Goal: Task Accomplishment & Management: Use online tool/utility

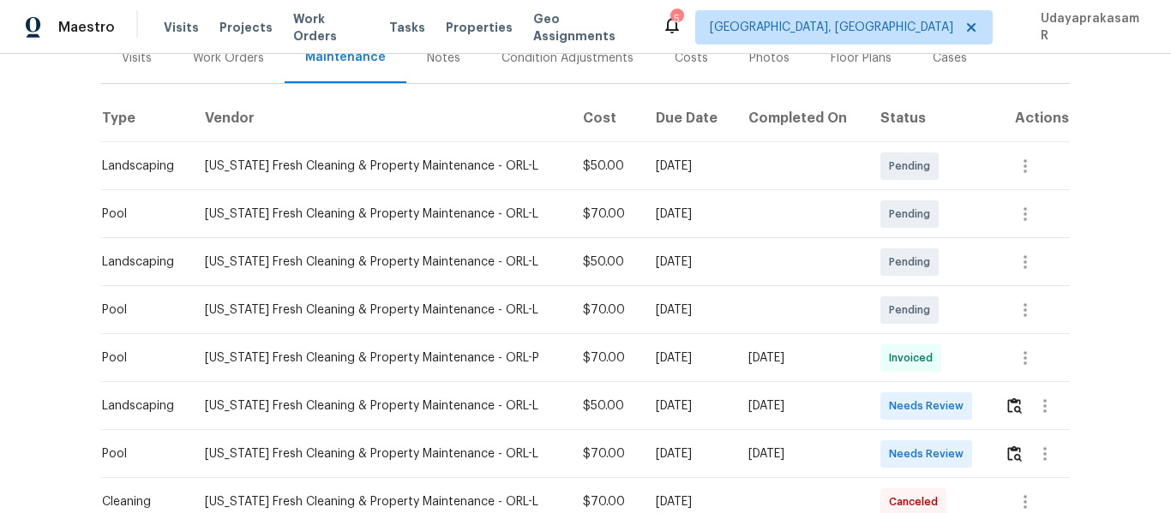
scroll to position [257, 0]
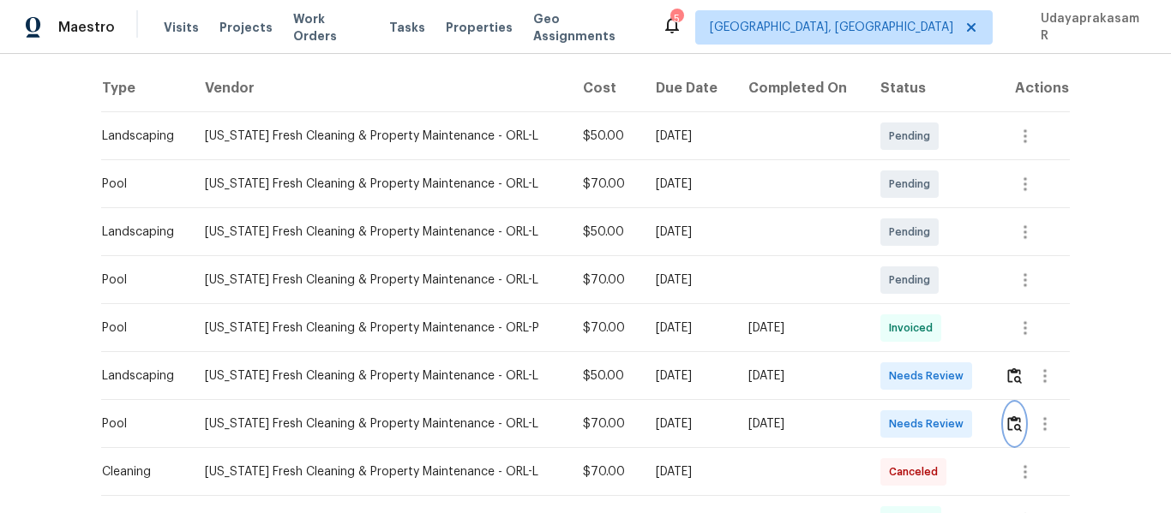
click at [1016, 419] on img "button" at bounding box center [1014, 424] width 15 height 16
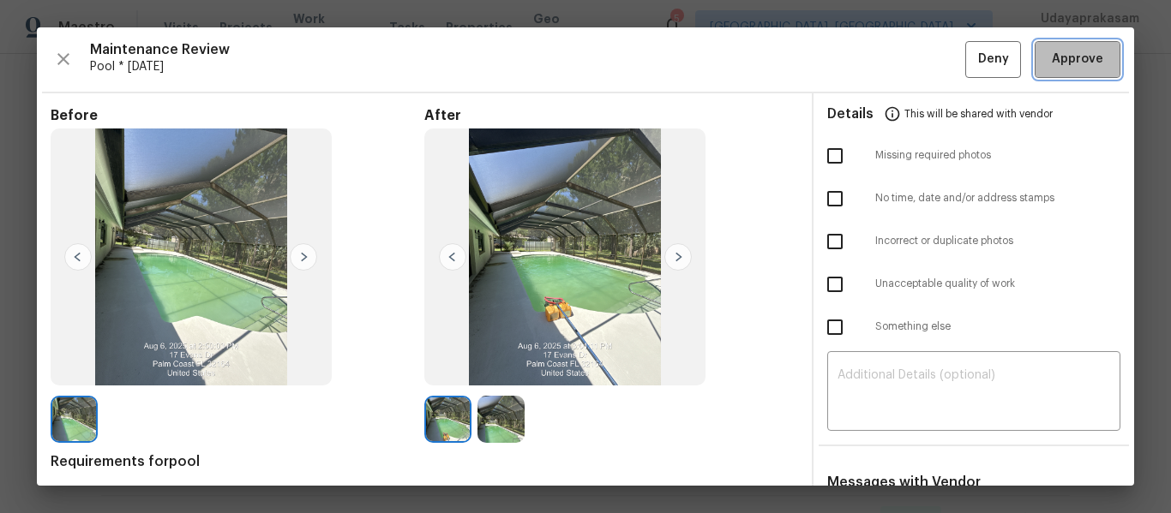
click at [1056, 52] on span "Approve" at bounding box center [1077, 59] width 51 height 21
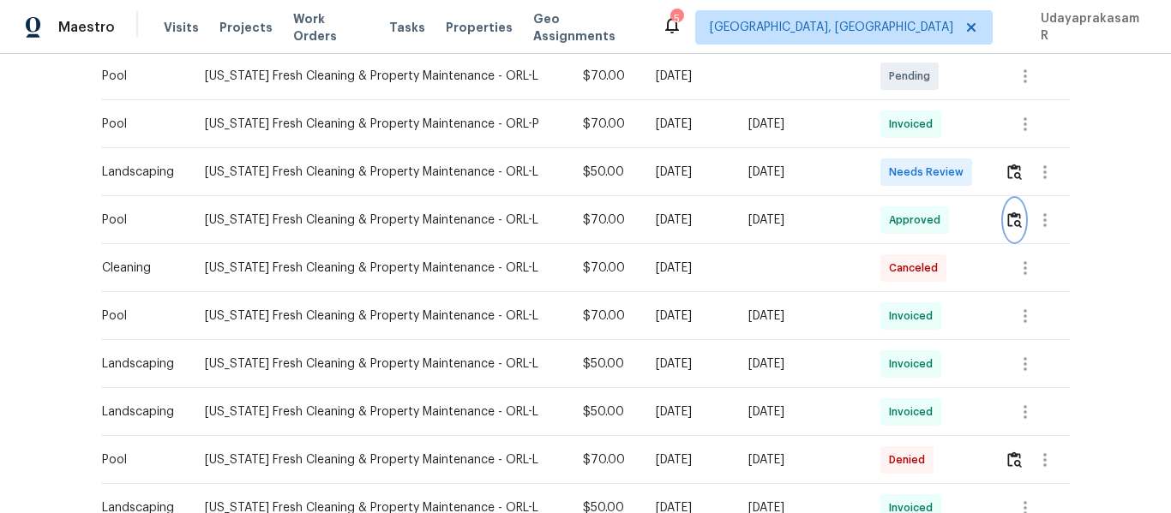
scroll to position [429, 0]
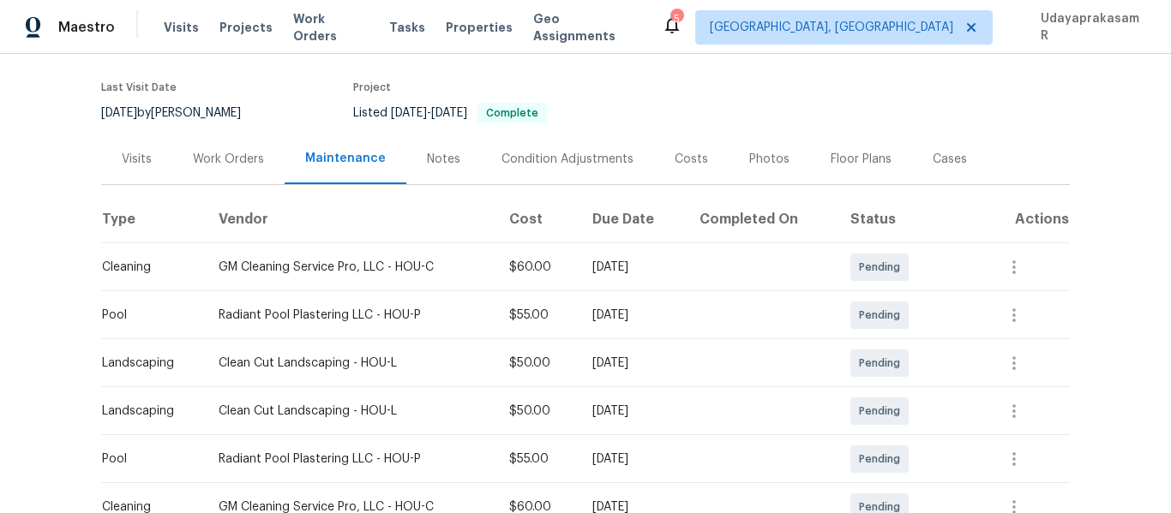
scroll to position [343, 0]
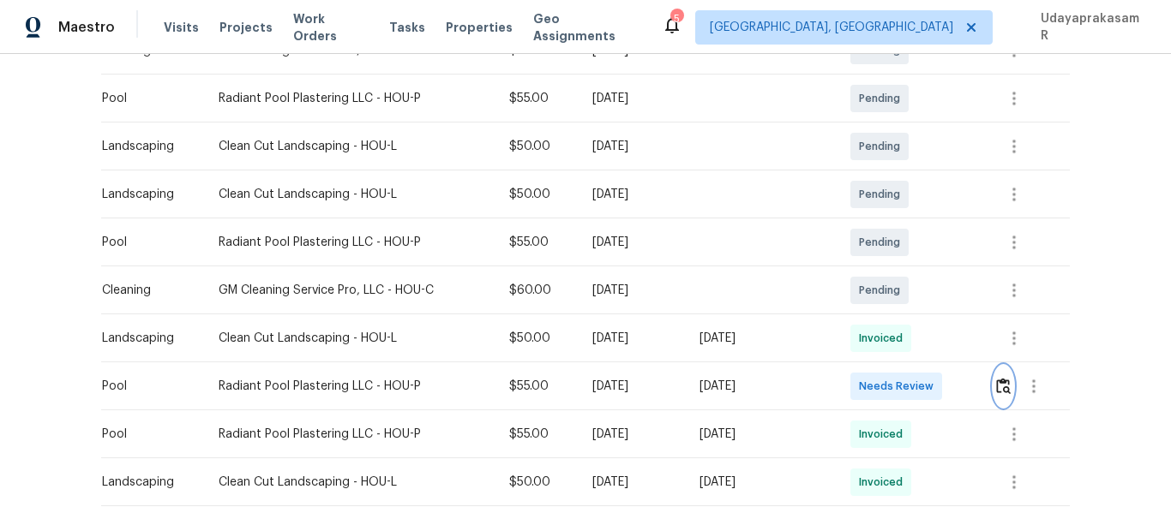
click at [1000, 383] on img "button" at bounding box center [1003, 386] width 15 height 16
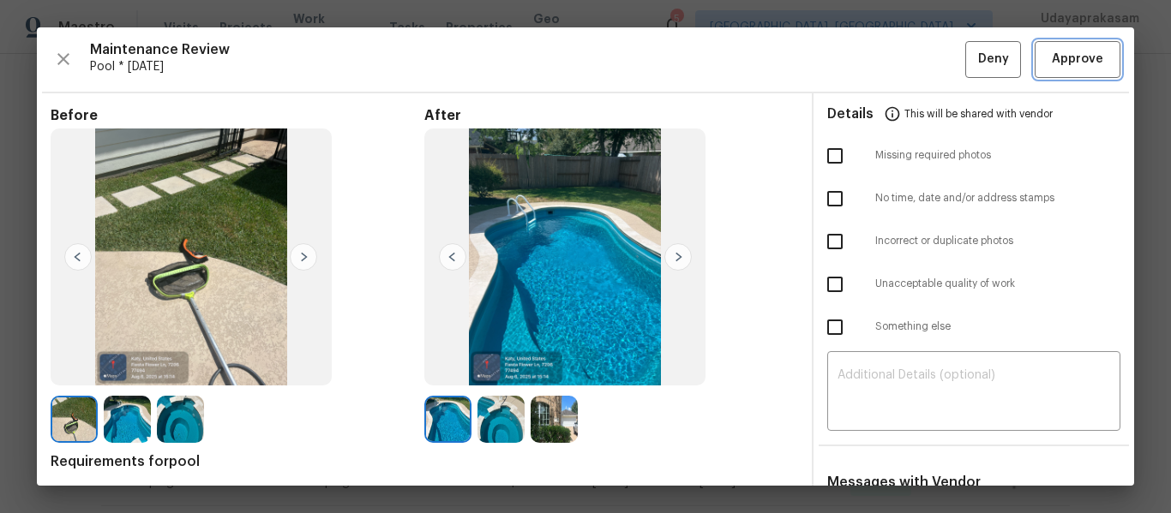
click at [1072, 60] on span "Approve" at bounding box center [1077, 59] width 51 height 21
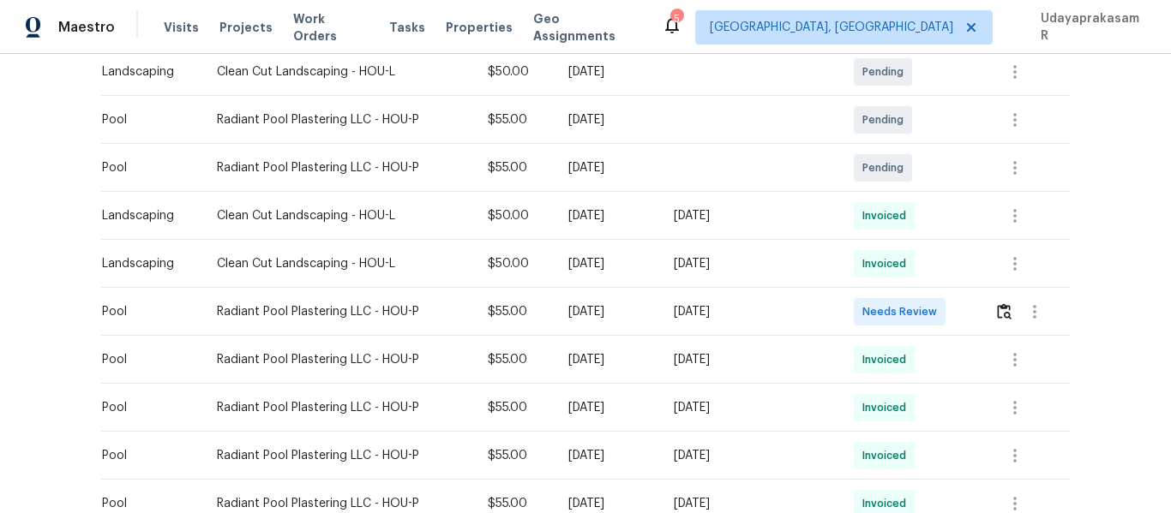
scroll to position [343, 0]
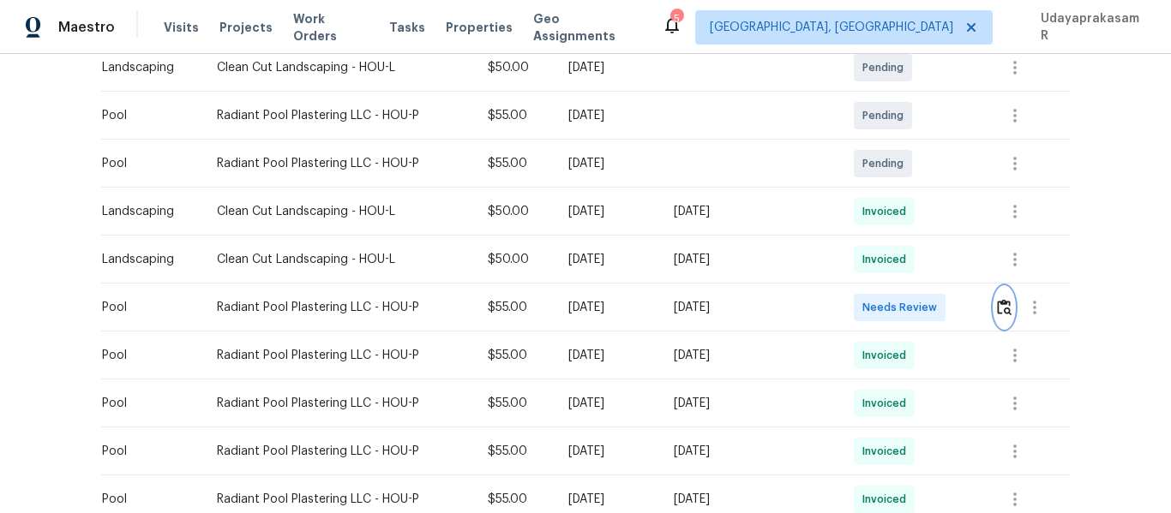
click at [1001, 299] on img "button" at bounding box center [1004, 307] width 15 height 16
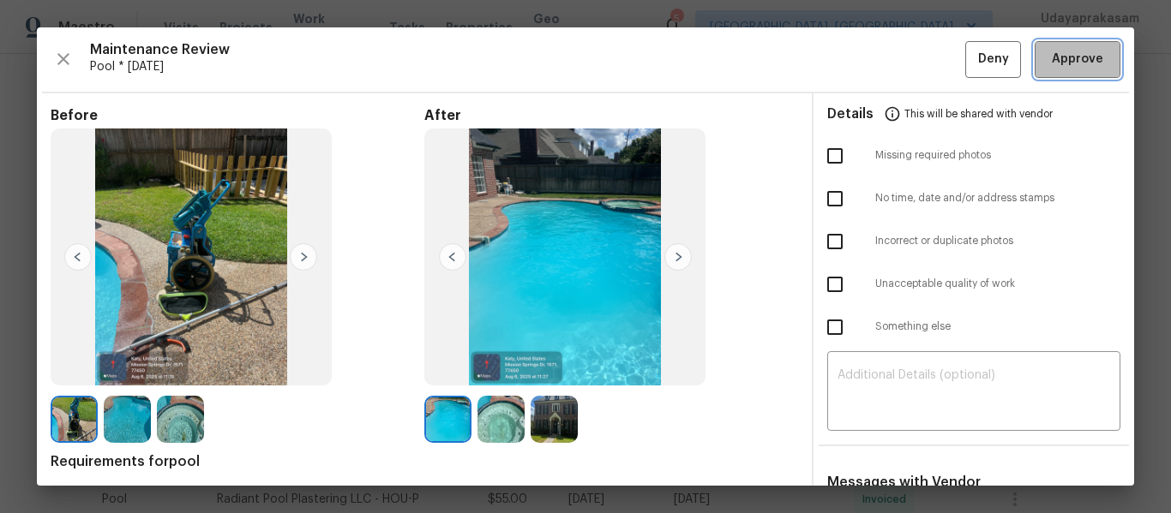
click at [1078, 51] on span "Approve" at bounding box center [1077, 59] width 51 height 21
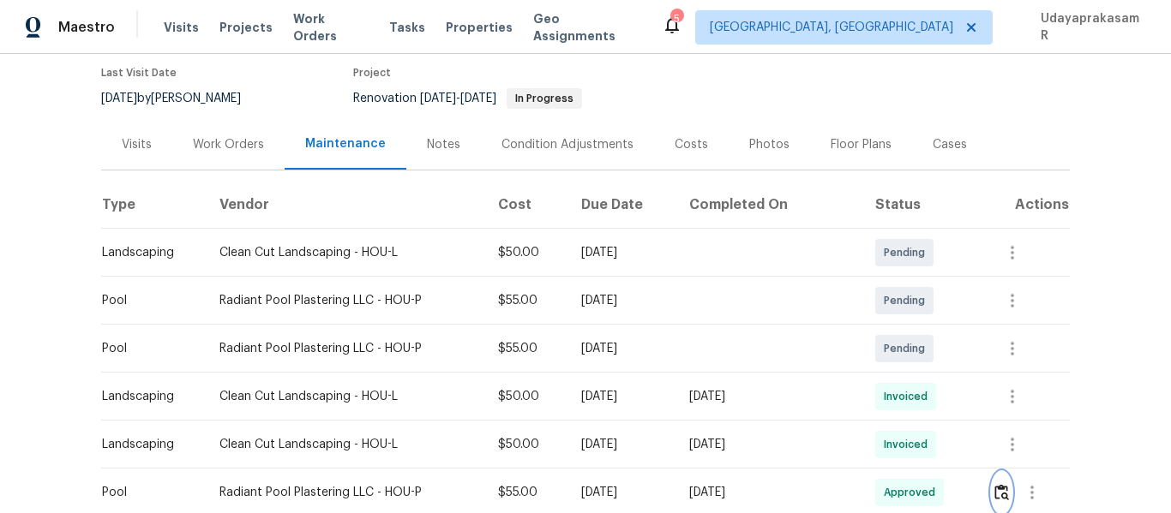
scroll to position [0, 0]
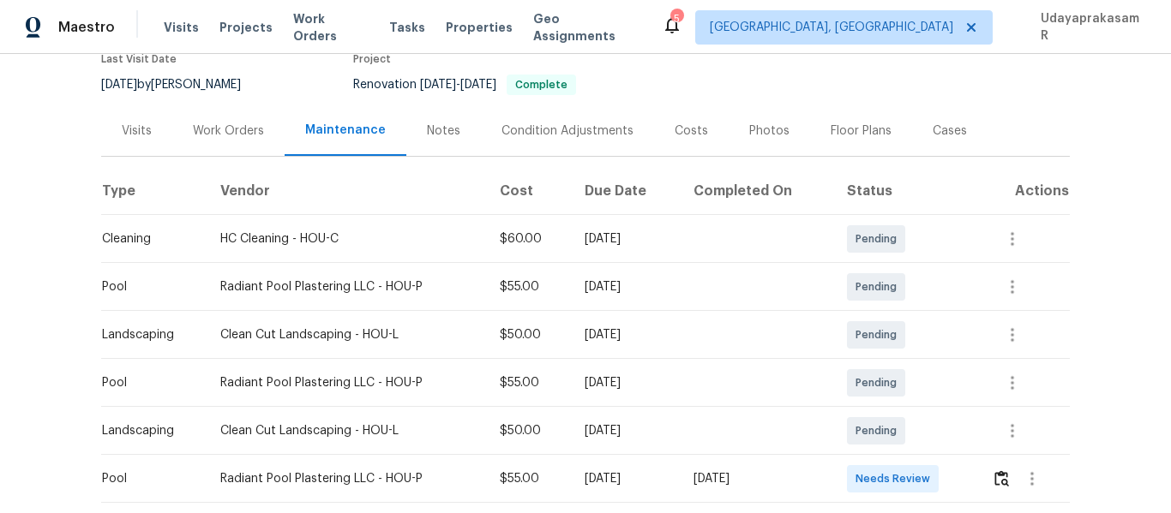
scroll to position [343, 0]
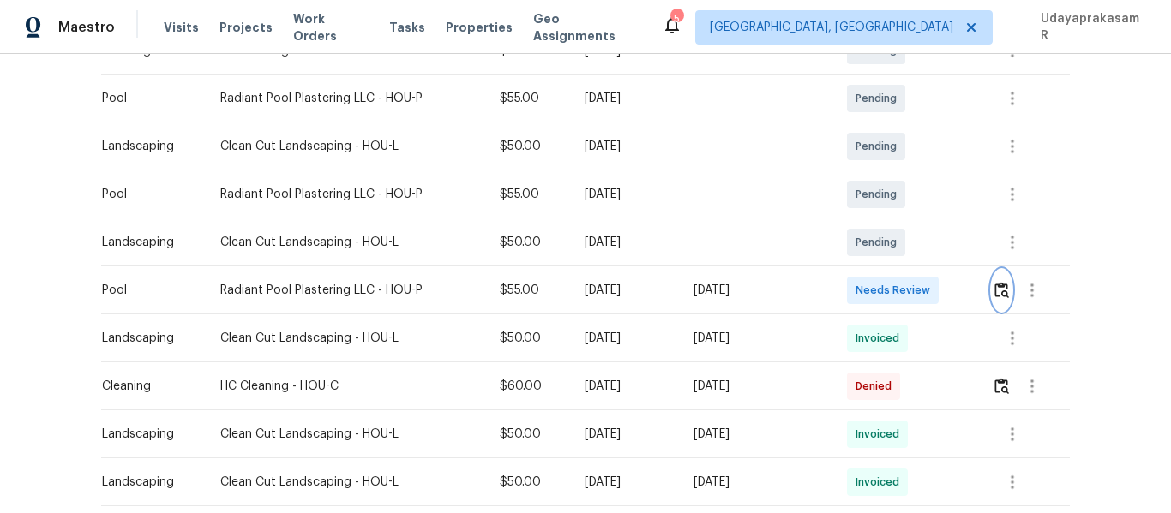
click at [994, 288] on img "button" at bounding box center [1001, 290] width 15 height 16
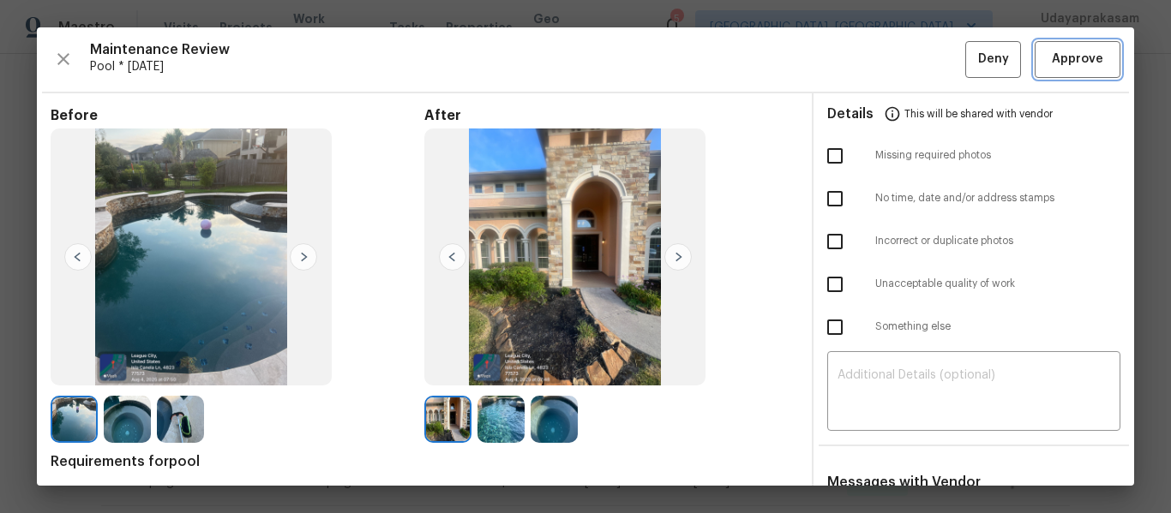
click at [1060, 47] on button "Approve" at bounding box center [1078, 59] width 86 height 37
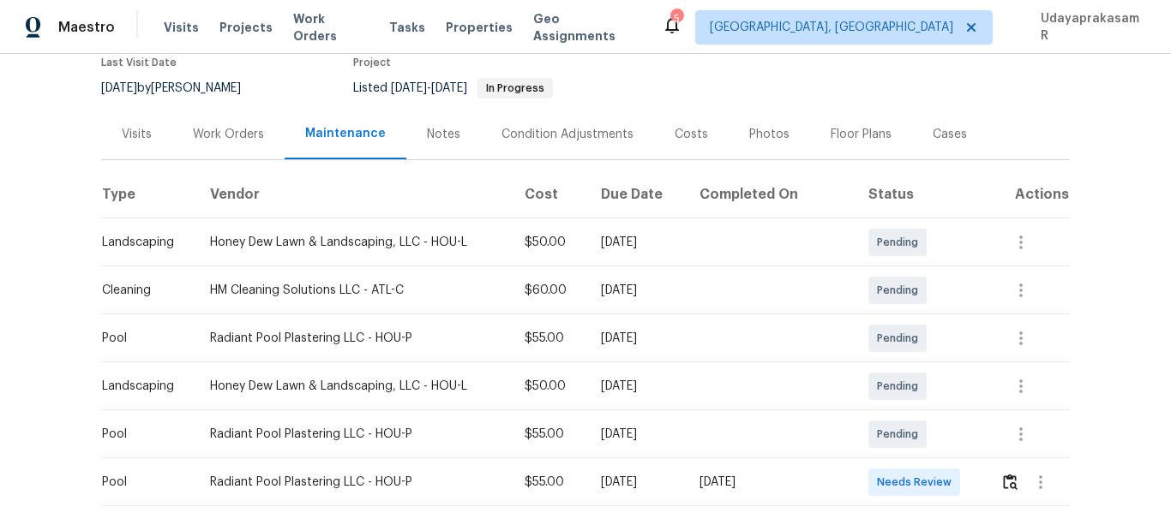
scroll to position [343, 0]
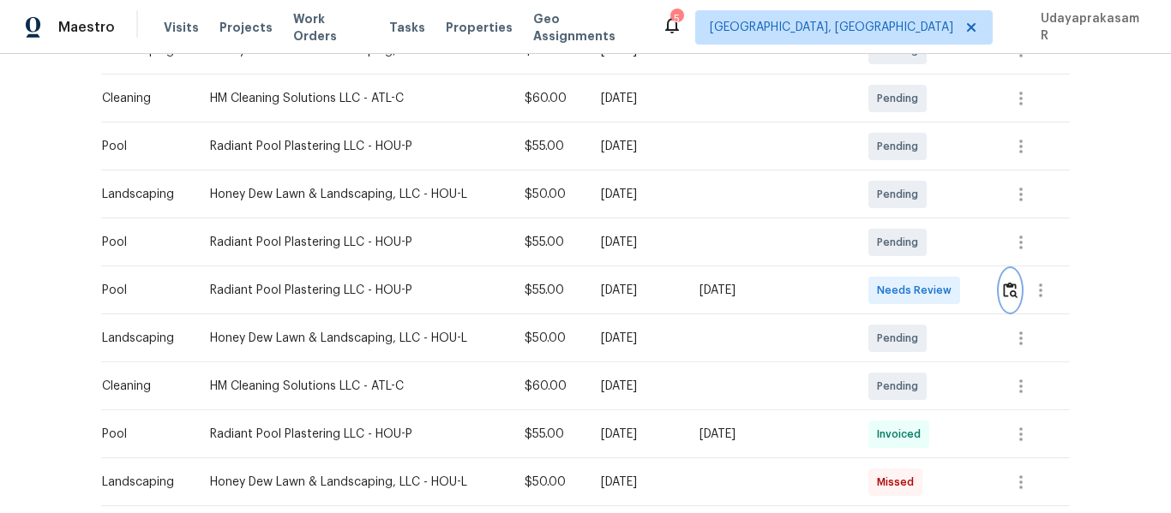
click at [1006, 296] on img "button" at bounding box center [1010, 290] width 15 height 16
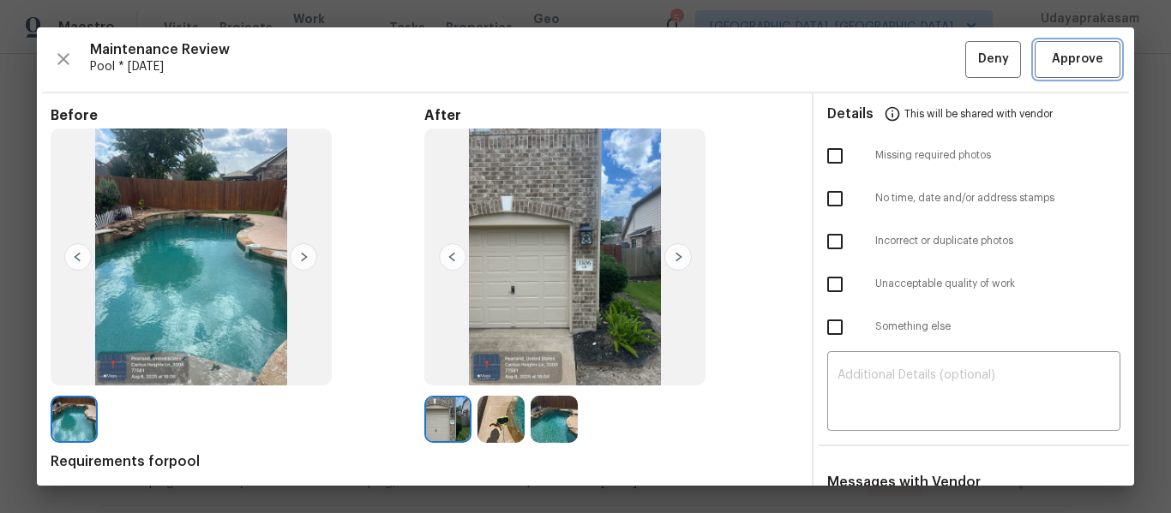
click at [1052, 52] on span "Approve" at bounding box center [1077, 59] width 51 height 21
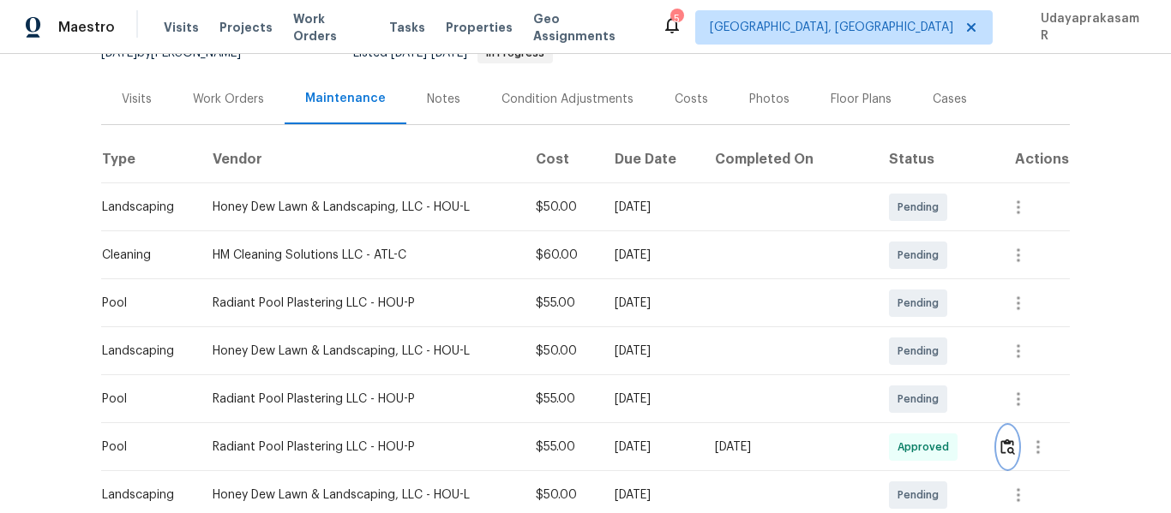
scroll to position [0, 0]
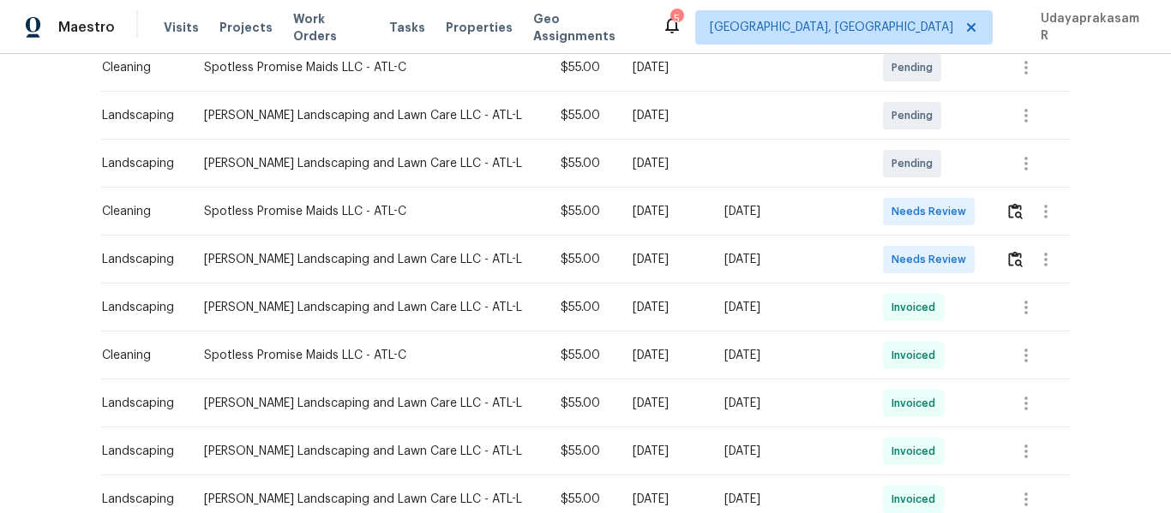
scroll to position [257, 0]
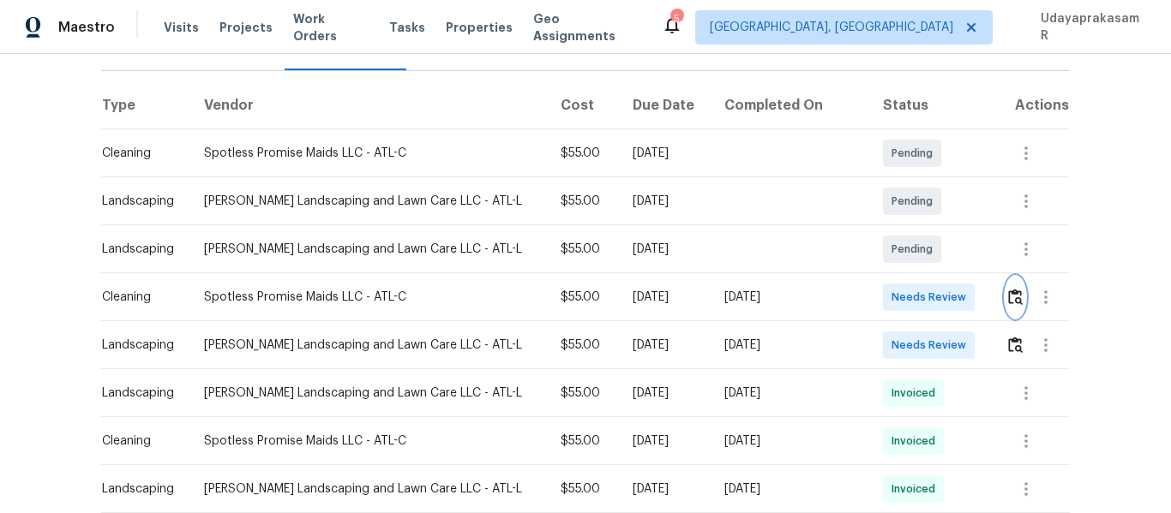
click at [1008, 289] on img "button" at bounding box center [1015, 297] width 15 height 16
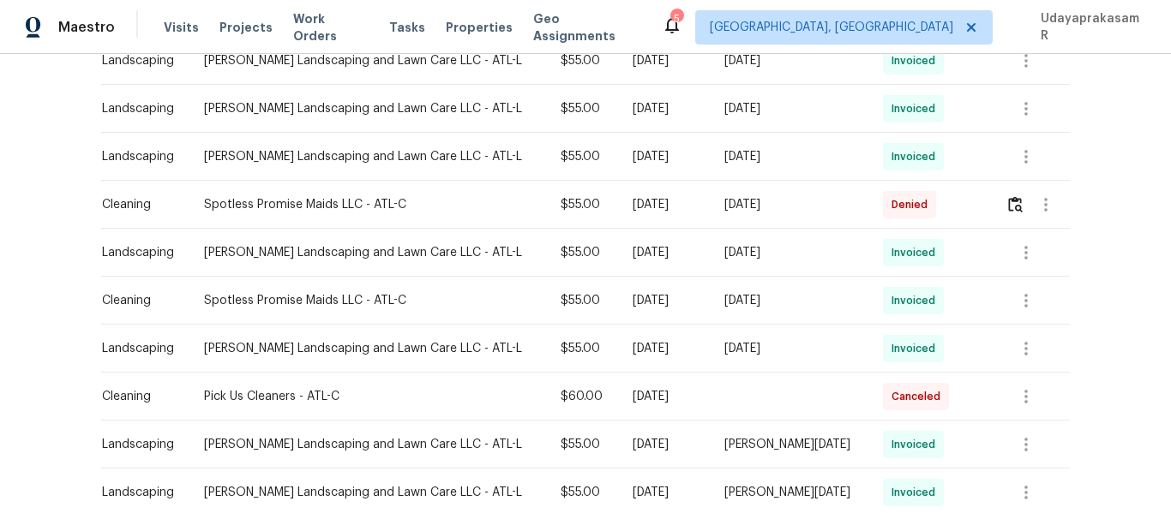
scroll to position [343, 0]
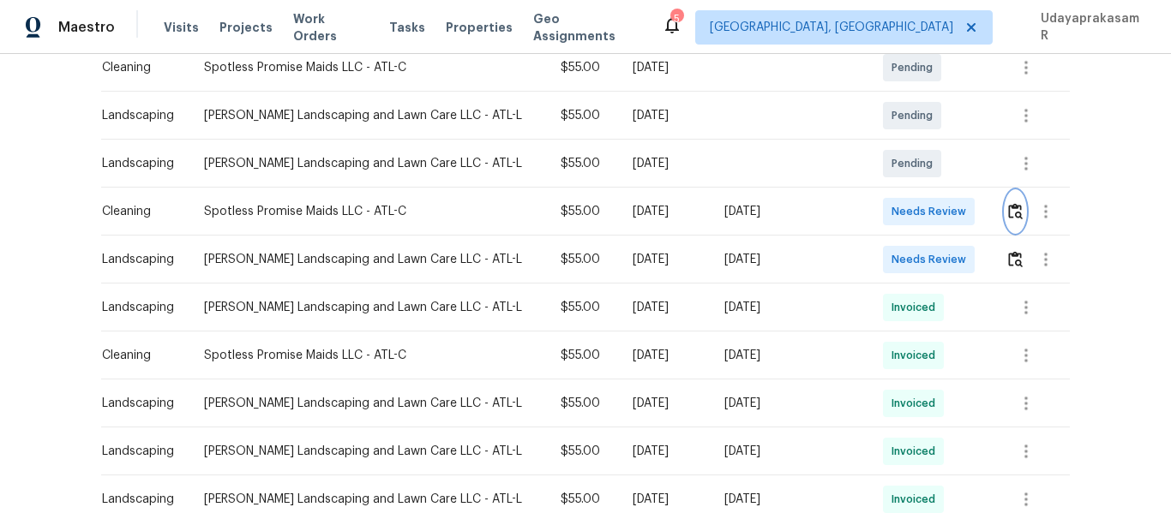
click at [1008, 203] on img "button" at bounding box center [1015, 211] width 15 height 16
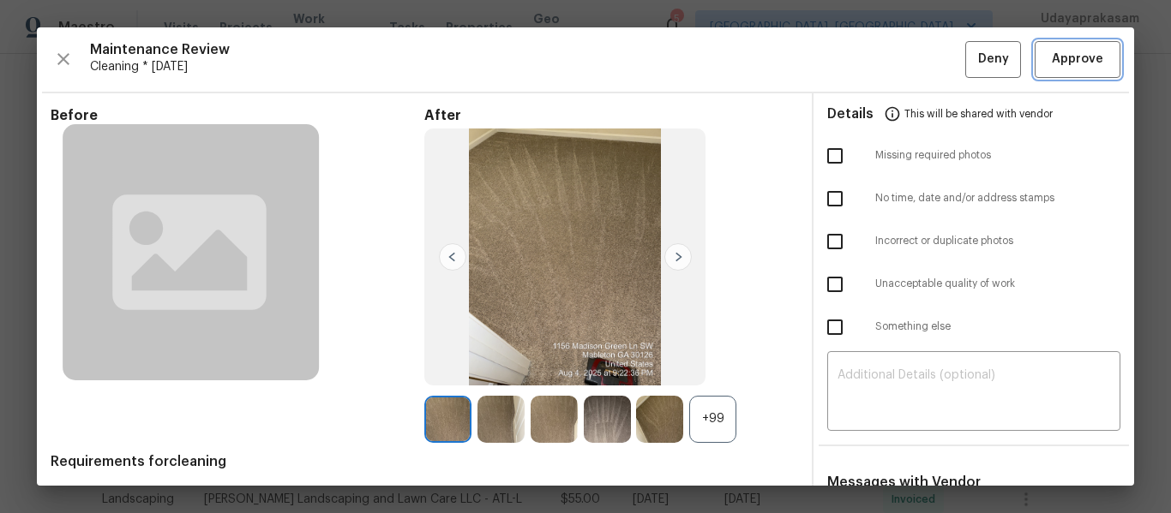
click at [1052, 50] on span "Approve" at bounding box center [1077, 59] width 51 height 21
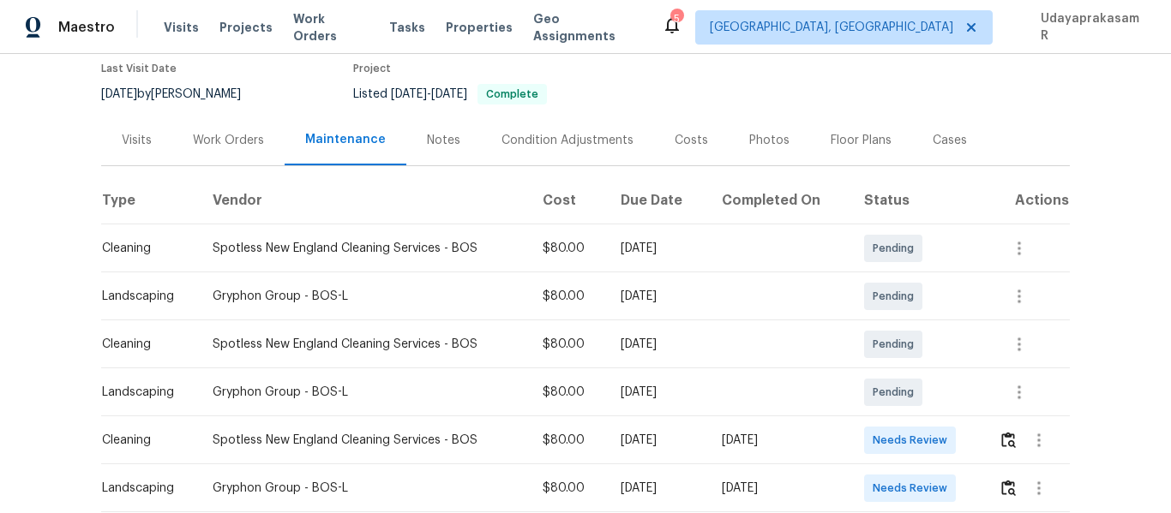
scroll to position [343, 0]
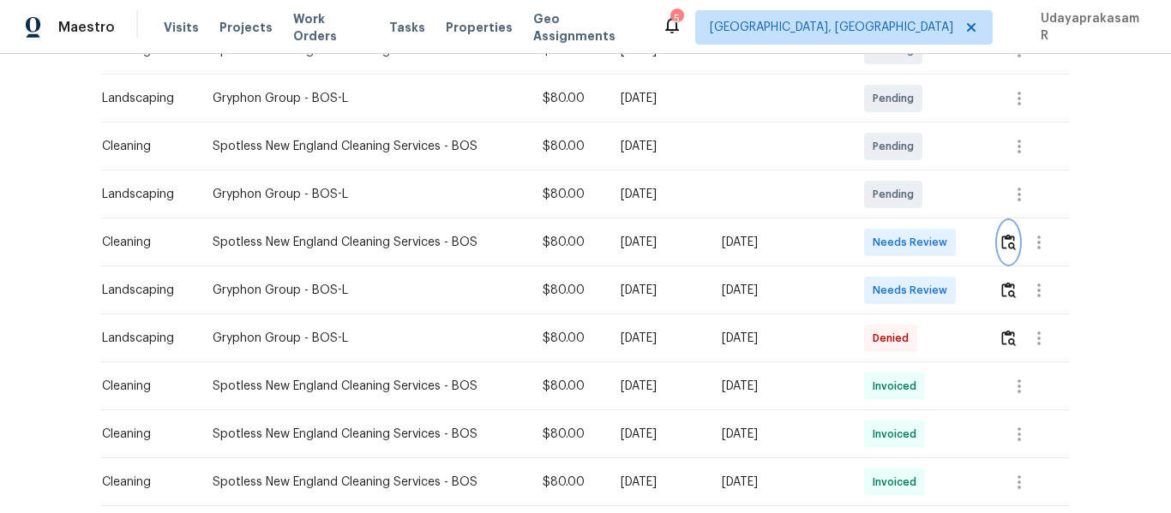
click at [1004, 240] on img "button" at bounding box center [1008, 242] width 15 height 16
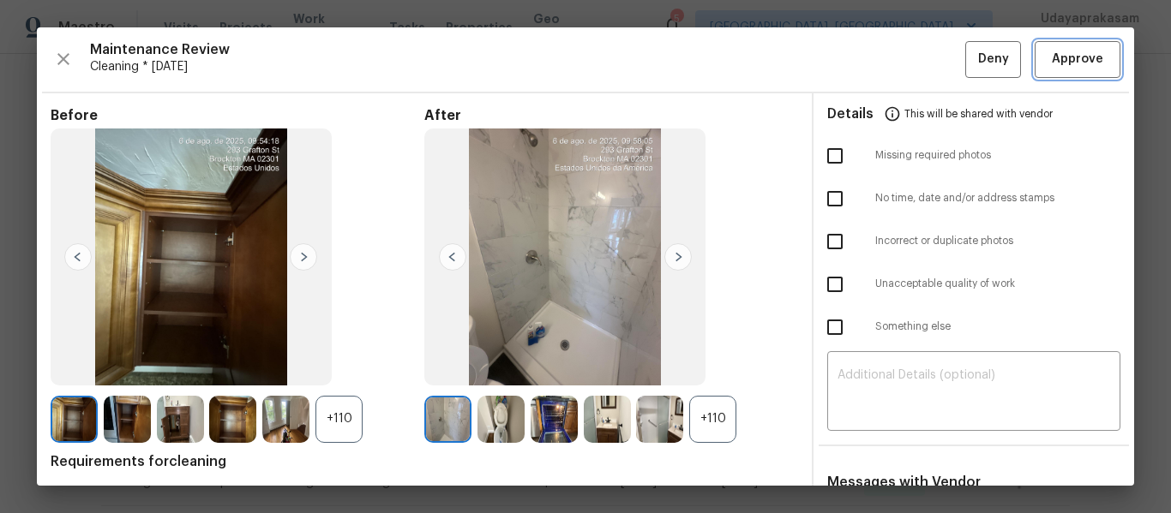
click at [1036, 45] on button "Approve" at bounding box center [1078, 59] width 86 height 37
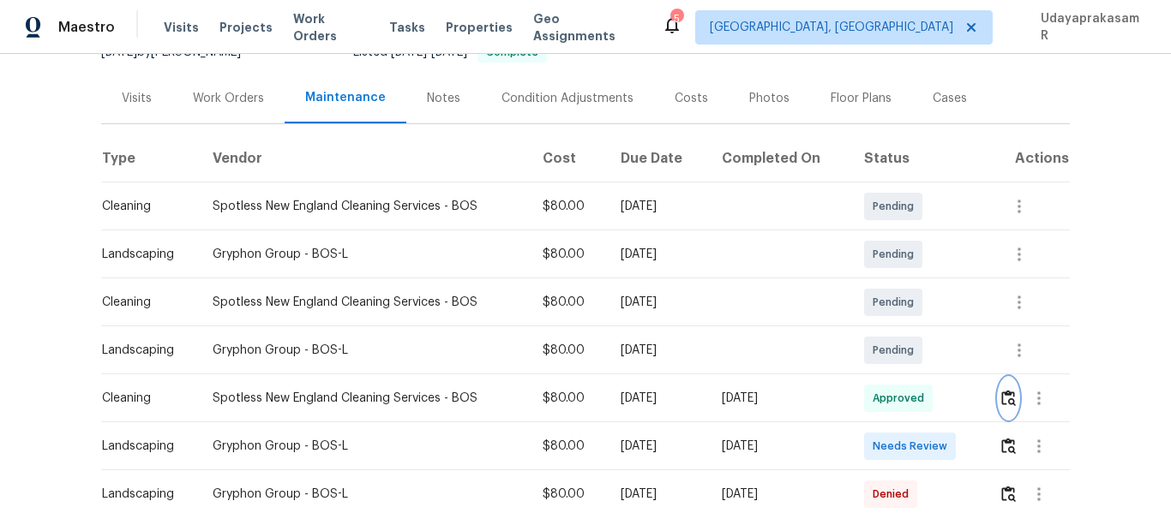
scroll to position [0, 0]
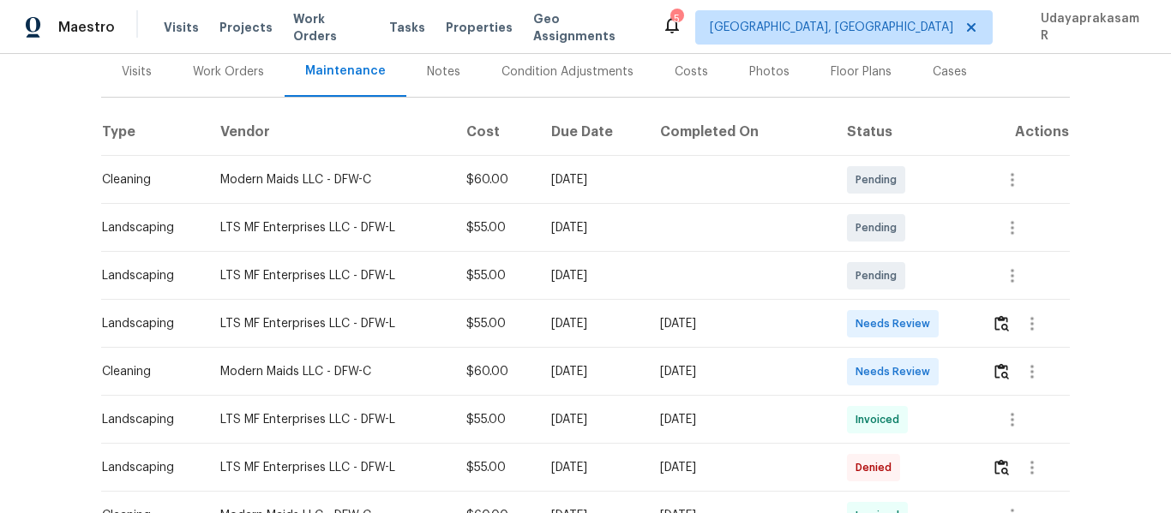
scroll to position [257, 0]
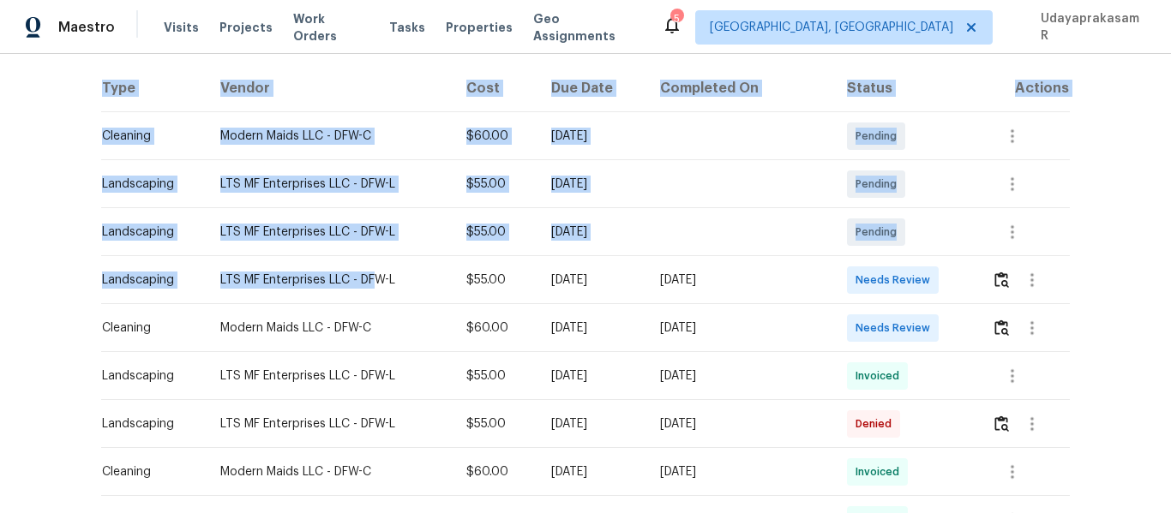
drag, startPoint x: 87, startPoint y: 279, endPoint x: 368, endPoint y: 295, distance: 281.6
click at [368, 295] on div "Back to all projects [STREET_ADDRESS][PERSON_NAME] 3 Beds | 2 Baths | Total: 17…" at bounding box center [585, 283] width 1171 height 459
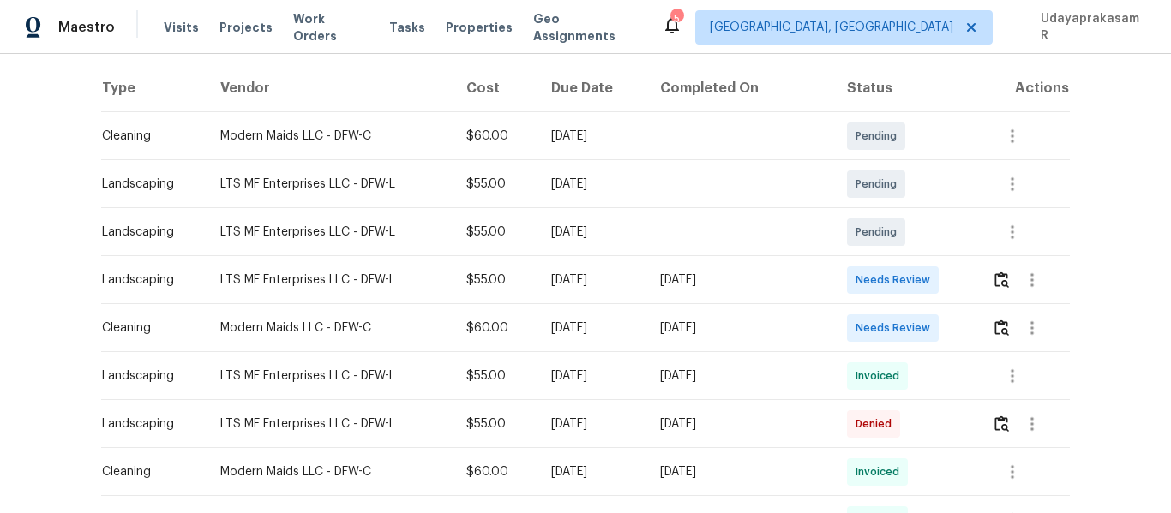
drag, startPoint x: 307, startPoint y: 340, endPoint x: 195, endPoint y: 318, distance: 113.7
click at [306, 340] on td "Modern Maids LLC - DFW-C" at bounding box center [330, 328] width 246 height 48
drag, startPoint x: 99, startPoint y: 321, endPoint x: 429, endPoint y: 321, distance: 330.9
click at [428, 321] on tr "Cleaning Modern Maids LLC - DFW-C $60.00 Mon, Aug 04 2025 Sat, Aug 09 2025 Need…" at bounding box center [585, 328] width 969 height 48
click at [555, 333] on div "[DATE]" at bounding box center [591, 328] width 81 height 17
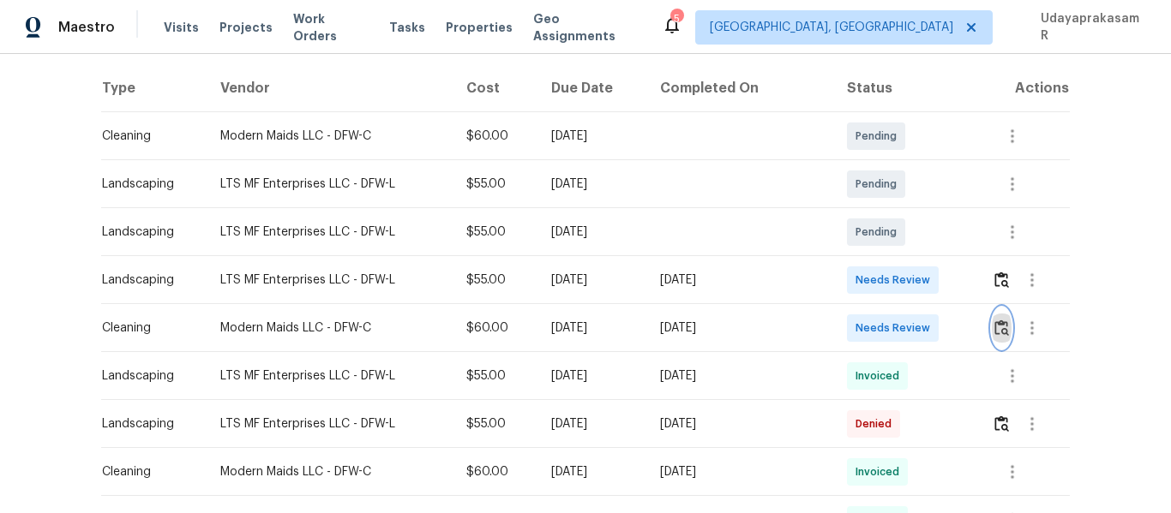
click at [996, 325] on img "button" at bounding box center [1001, 328] width 15 height 16
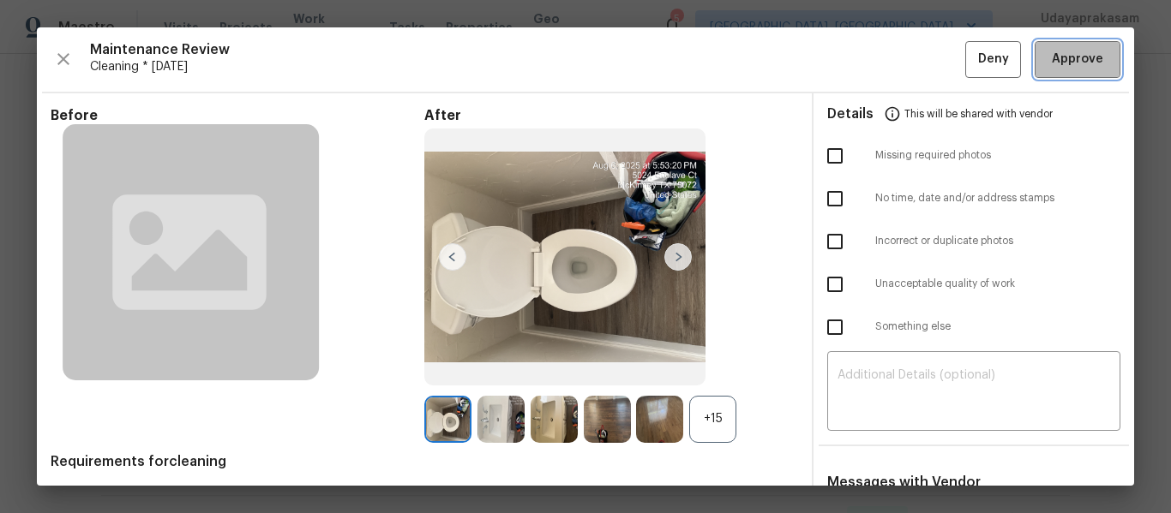
click at [1074, 57] on span "Approve" at bounding box center [1077, 59] width 51 height 21
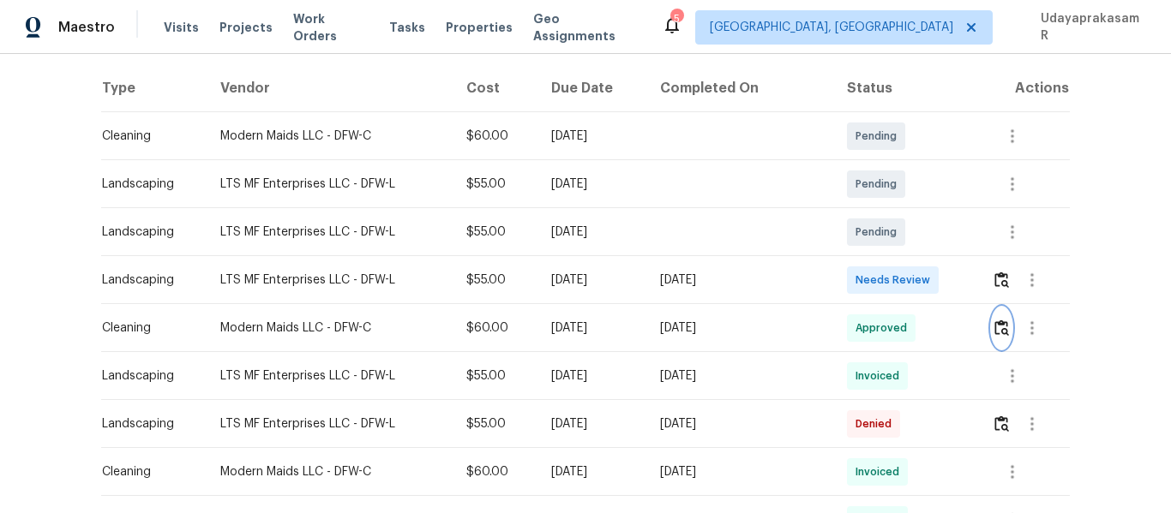
scroll to position [0, 0]
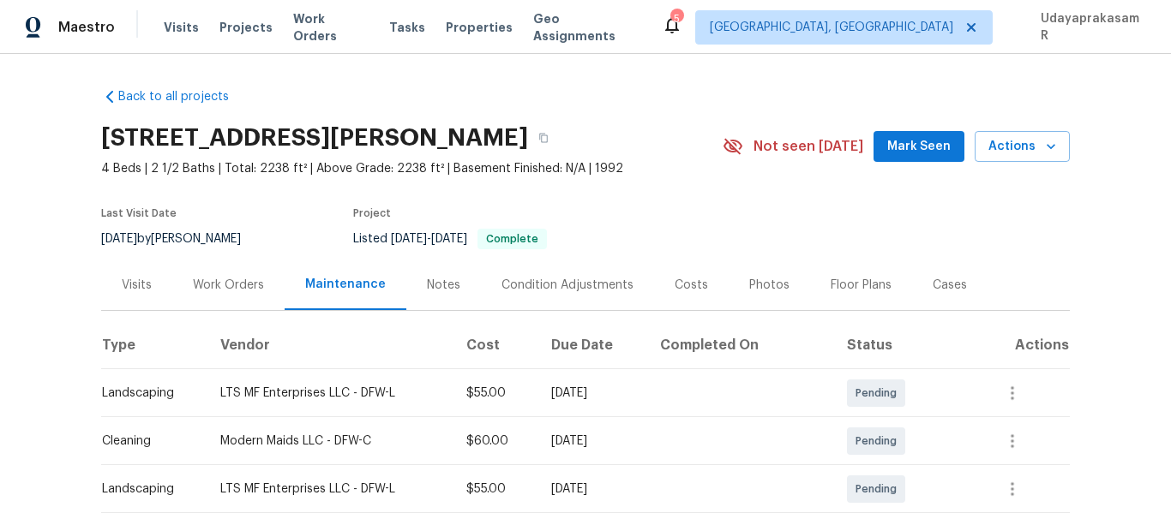
scroll to position [343, 0]
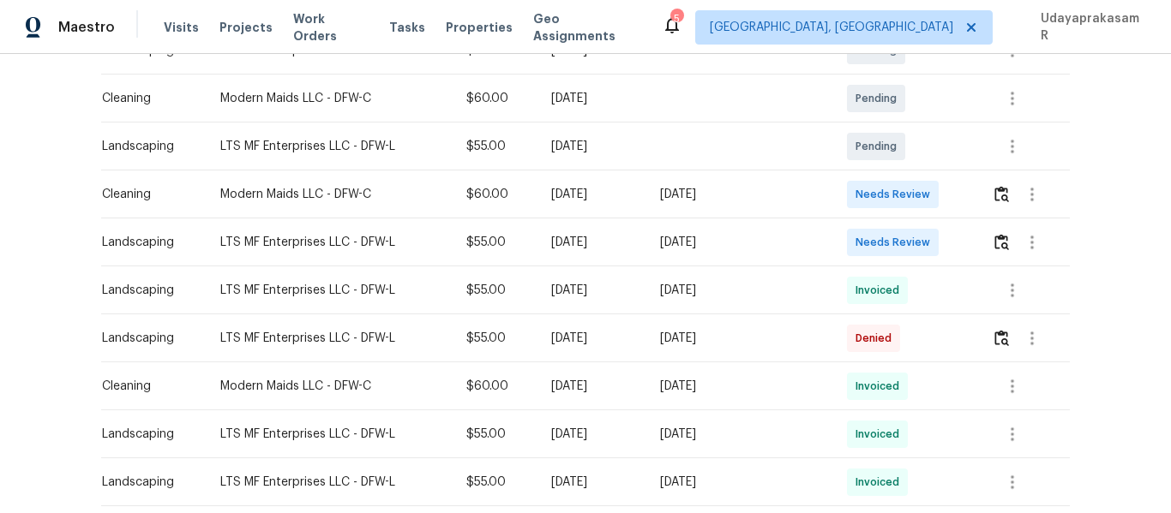
drag, startPoint x: 87, startPoint y: 184, endPoint x: 828, endPoint y: 215, distance: 742.2
click at [828, 215] on div "Back to all projects 5118 Feather Crst, McKinney, TX 75072 4 Beds | 2 1/2 Baths…" at bounding box center [585, 283] width 1171 height 459
drag, startPoint x: 844, startPoint y: 211, endPoint x: 876, endPoint y: 208, distance: 31.8
click at [846, 210] on td "Needs Review" at bounding box center [905, 195] width 145 height 48
click at [1002, 199] on img "button" at bounding box center [1001, 194] width 15 height 16
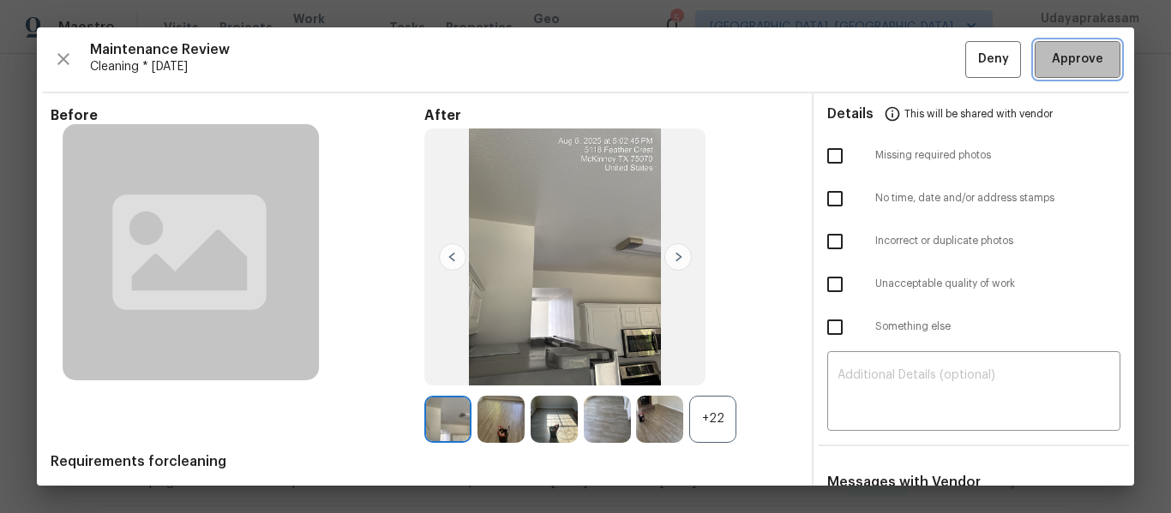
click at [1060, 64] on span "Approve" at bounding box center [1077, 59] width 51 height 21
